Goal: Complete application form

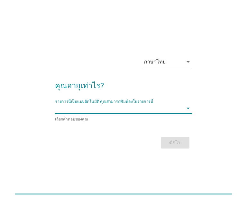
click at [164, 112] on input "รายการนี้เป็นแบบอัตโนมัติ คุณสามารถพิมพ์ลงในรายการนี้" at bounding box center [119, 108] width 128 height 10
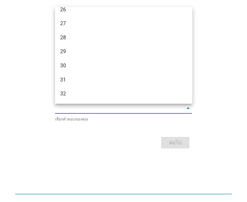
scroll to position [129, 0]
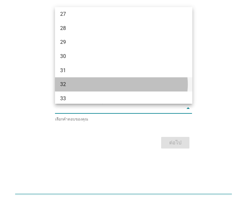
click at [92, 79] on div "32" at bounding box center [123, 84] width 137 height 14
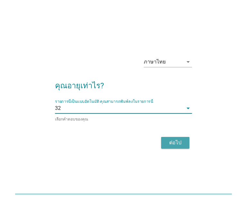
click at [172, 142] on div "ต่อไป" at bounding box center [175, 143] width 18 height 8
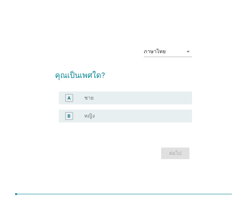
click at [129, 117] on div "radio_button_unchecked หญิง" at bounding box center [132, 116] width 97 height 6
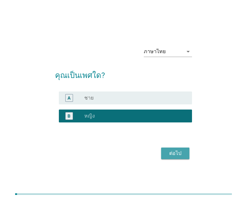
click at [180, 153] on div "ต่อไป" at bounding box center [175, 153] width 18 height 8
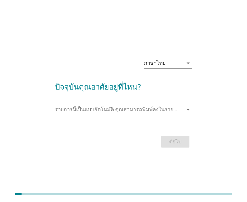
click at [134, 113] on input "รายการนี้เป็นแบบอัตโนมัติ คุณสามารถพิมพ์ลงในรายการนี้" at bounding box center [119, 109] width 128 height 10
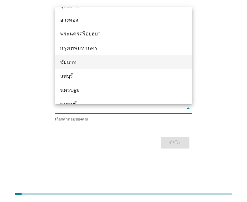
scroll to position [547, 0]
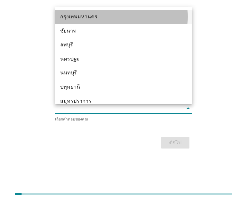
click at [100, 17] on div "กรุงเทพมหานคร" at bounding box center [118, 17] width 116 height 8
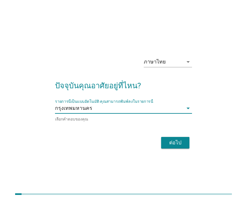
click at [181, 145] on div "ต่อไป" at bounding box center [175, 143] width 18 height 8
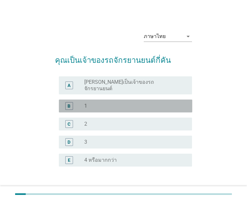
click at [130, 103] on div "radio_button_unchecked 1" at bounding box center [132, 106] width 97 height 6
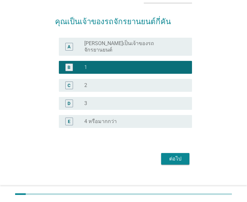
scroll to position [40, 0]
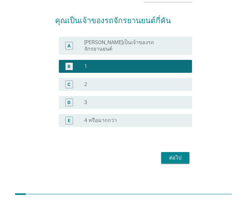
click at [184, 154] on div "ต่อไป" at bounding box center [175, 158] width 18 height 8
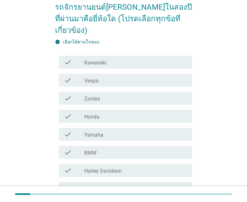
scroll to position [64, 0]
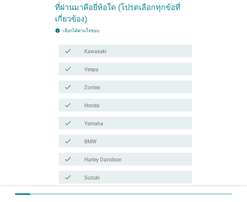
click at [125, 173] on div "check_box_outline_blank Suzuki" at bounding box center [135, 177] width 103 height 8
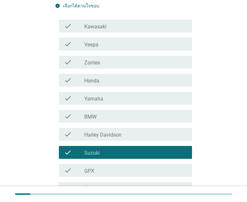
scroll to position [143, 0]
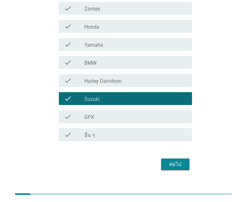
click at [175, 160] on div "ต่อไป" at bounding box center [175, 164] width 18 height 8
